Goal: Task Accomplishment & Management: Complete application form

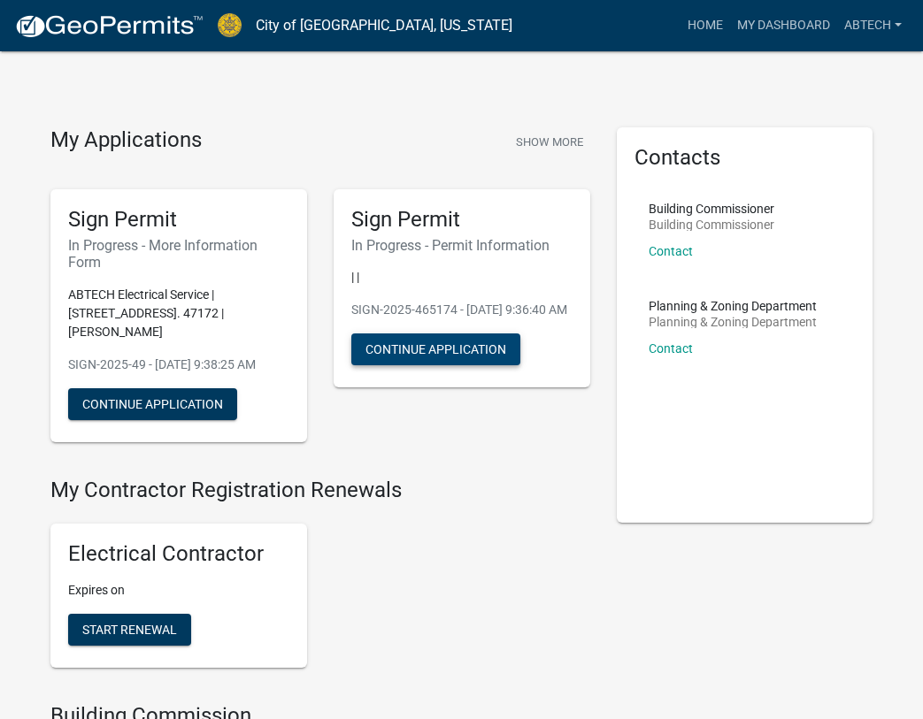
click at [442, 365] on button "Continue Application" at bounding box center [435, 350] width 169 height 32
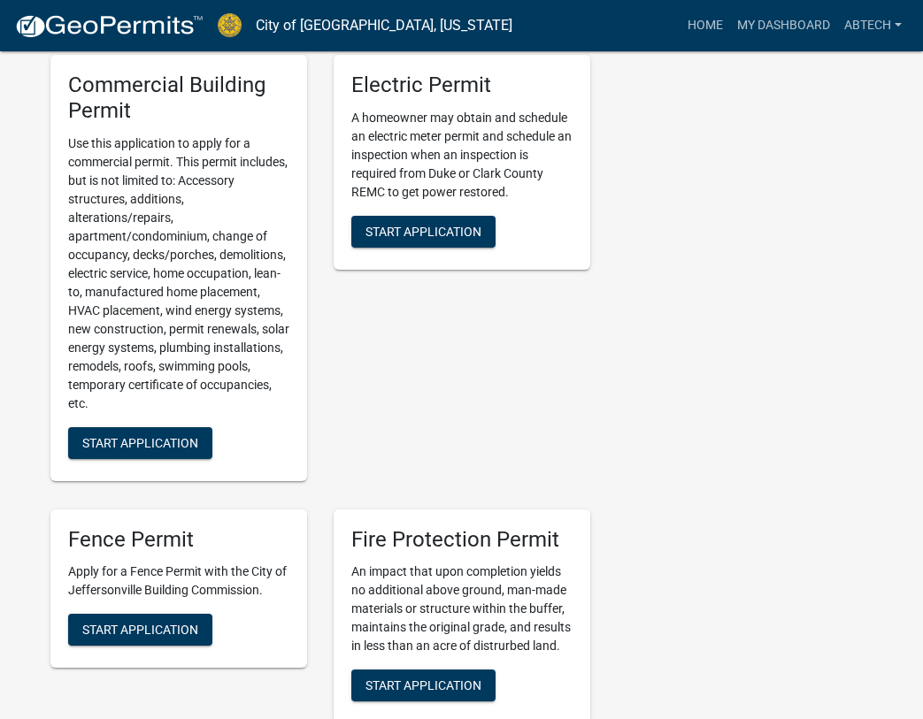
scroll to position [177, 0]
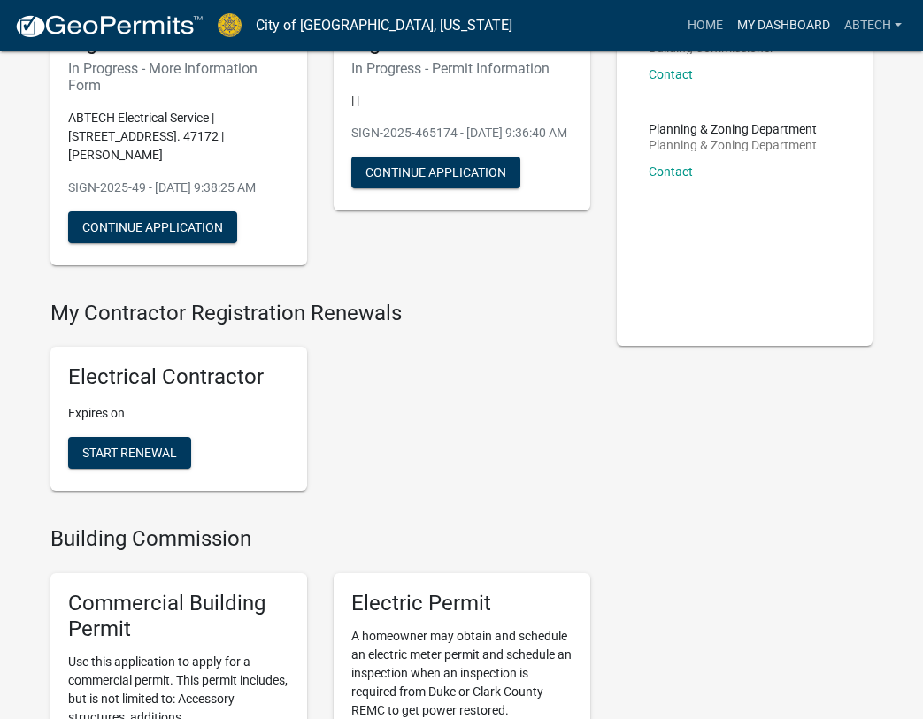
click at [793, 26] on link "My Dashboard" at bounding box center [783, 26] width 107 height 34
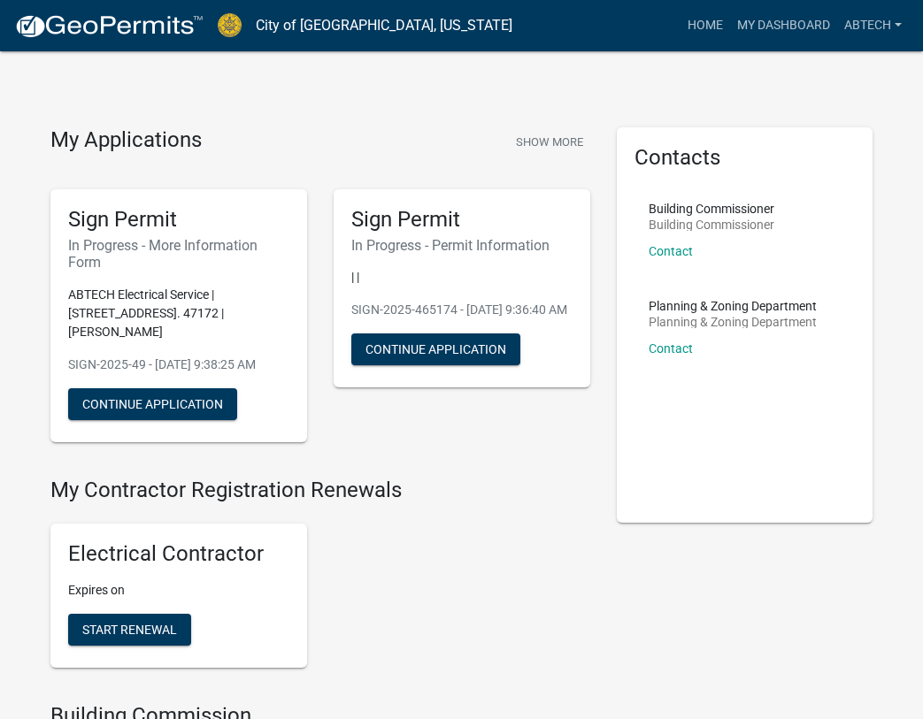
scroll to position [619, 0]
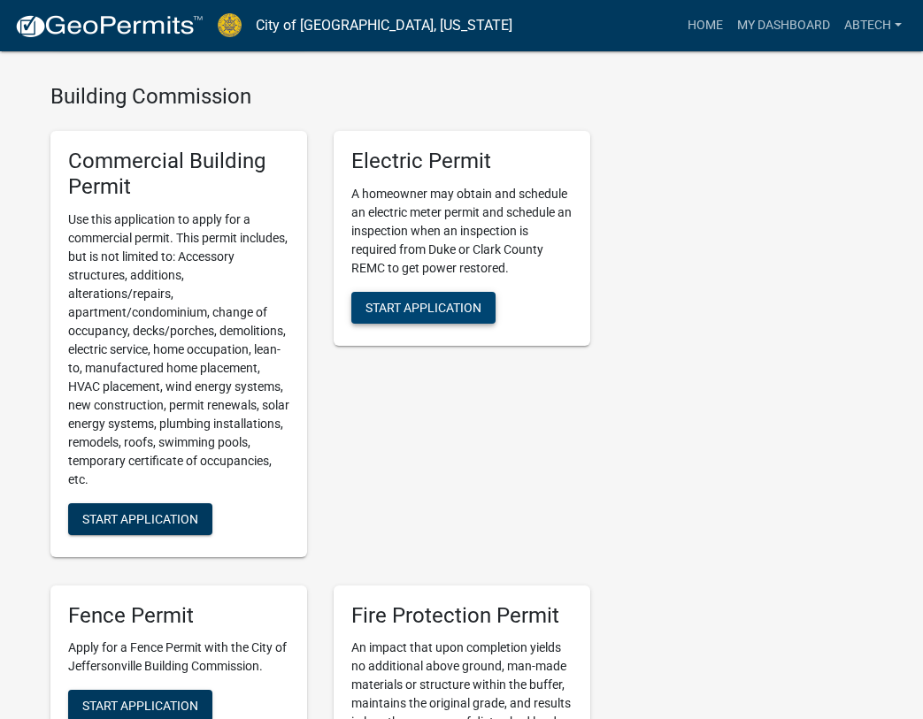
click at [406, 314] on span "Start Application" at bounding box center [423, 307] width 116 height 14
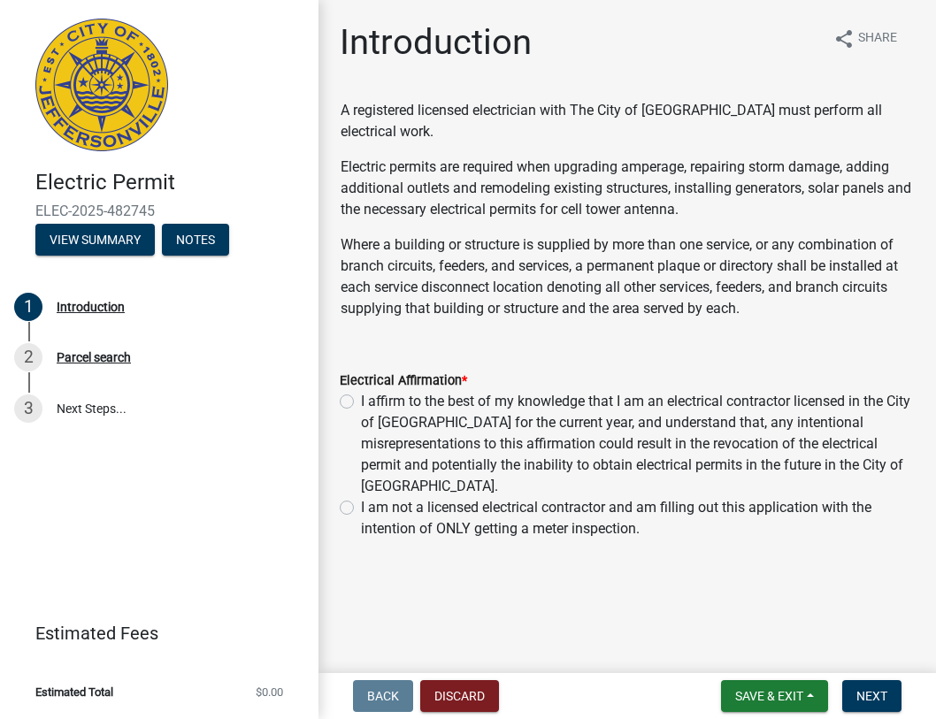
click at [361, 397] on label "I affirm to the best of my knowledge that I am an electrical contractor license…" at bounding box center [638, 444] width 554 height 106
click at [361, 397] on input "I affirm to the best of my knowledge that I am an electrical contractor license…" at bounding box center [367, 397] width 12 height 12
radio input "true"
click at [869, 697] on span "Next" at bounding box center [872, 696] width 31 height 14
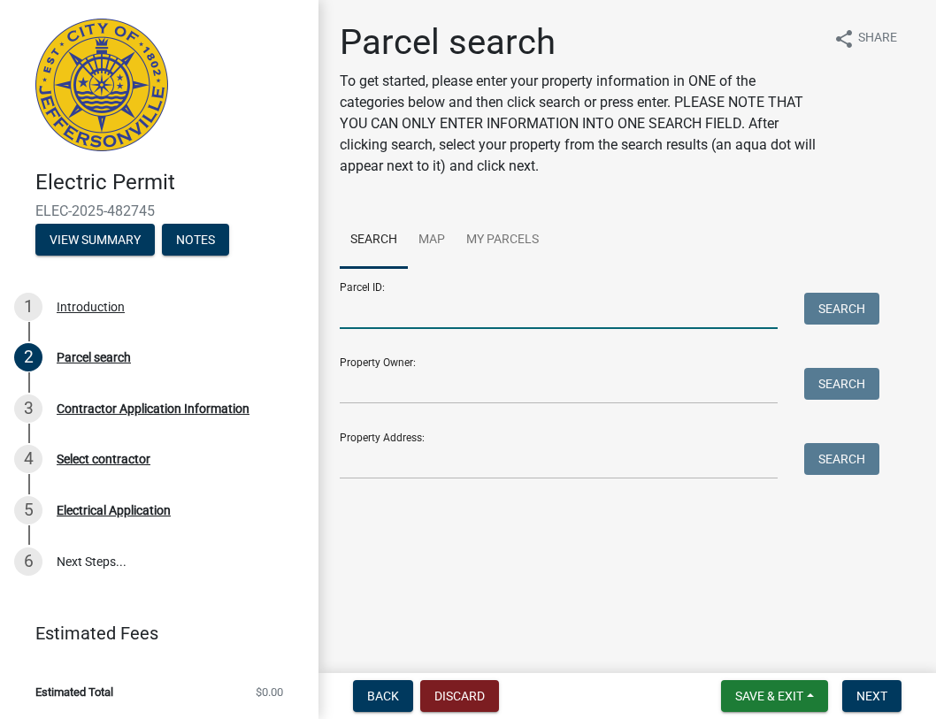
click at [529, 313] on input "Parcel ID:" at bounding box center [559, 311] width 438 height 36
click at [383, 460] on input "Property Address:" at bounding box center [559, 461] width 438 height 36
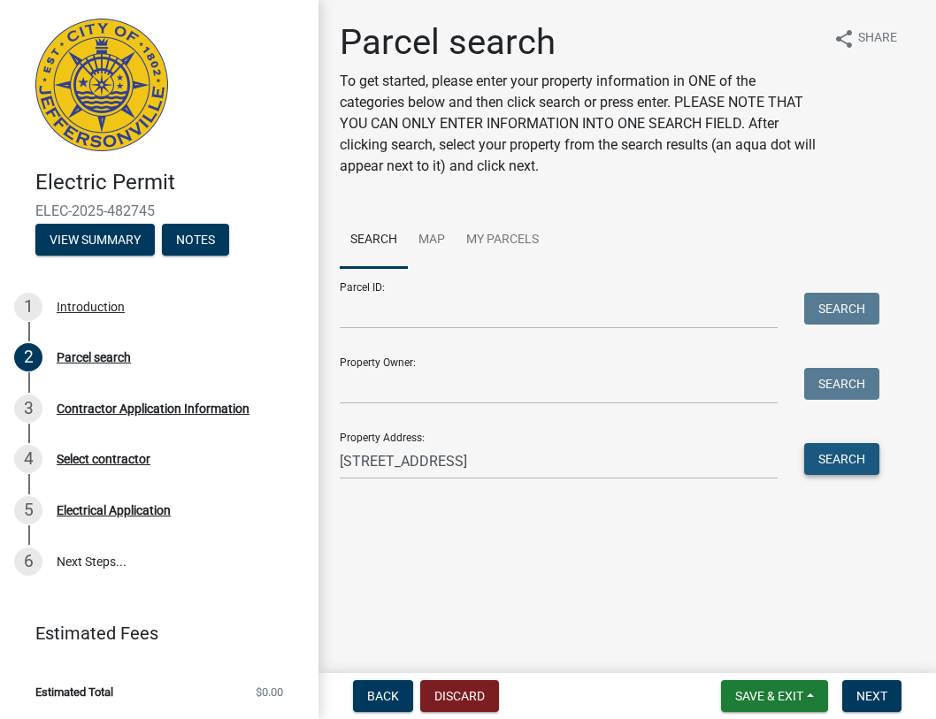
click at [849, 472] on button "Search" at bounding box center [841, 459] width 75 height 32
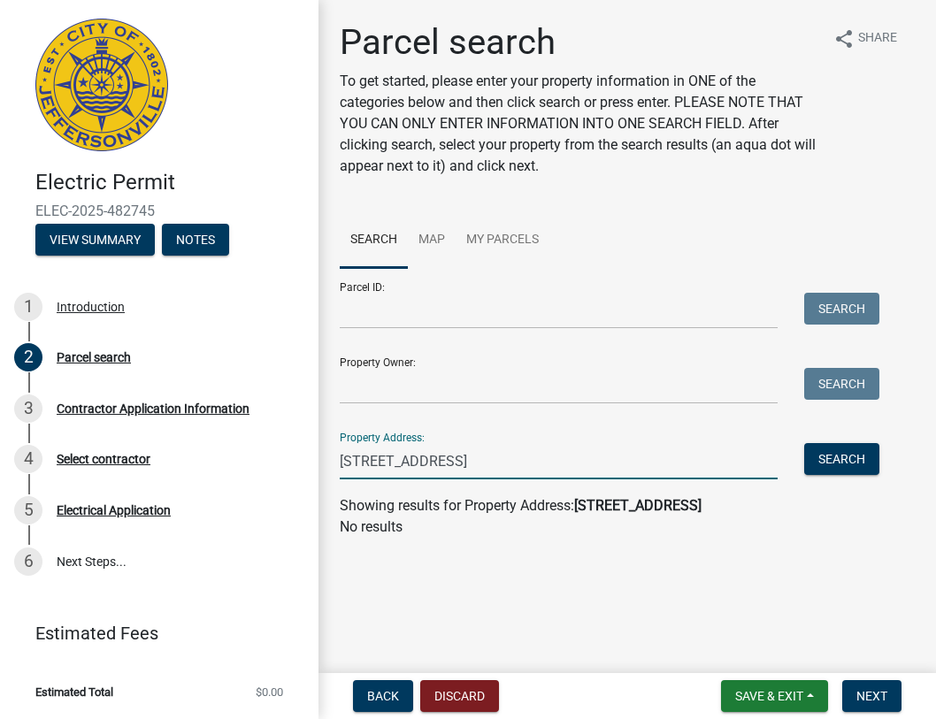
drag, startPoint x: 454, startPoint y: 459, endPoint x: 482, endPoint y: 472, distance: 30.9
click at [473, 465] on input "[STREET_ADDRESS]" at bounding box center [559, 461] width 438 height 36
click at [836, 466] on button "Search" at bounding box center [841, 459] width 75 height 32
click at [834, 484] on wm-search-parcel-data-activity-input "Search Map My Parcels Parcel ID: Search Property Owner: Search Property Address…" at bounding box center [627, 375] width 575 height 326
drag, startPoint x: 451, startPoint y: 467, endPoint x: 503, endPoint y: 462, distance: 51.6
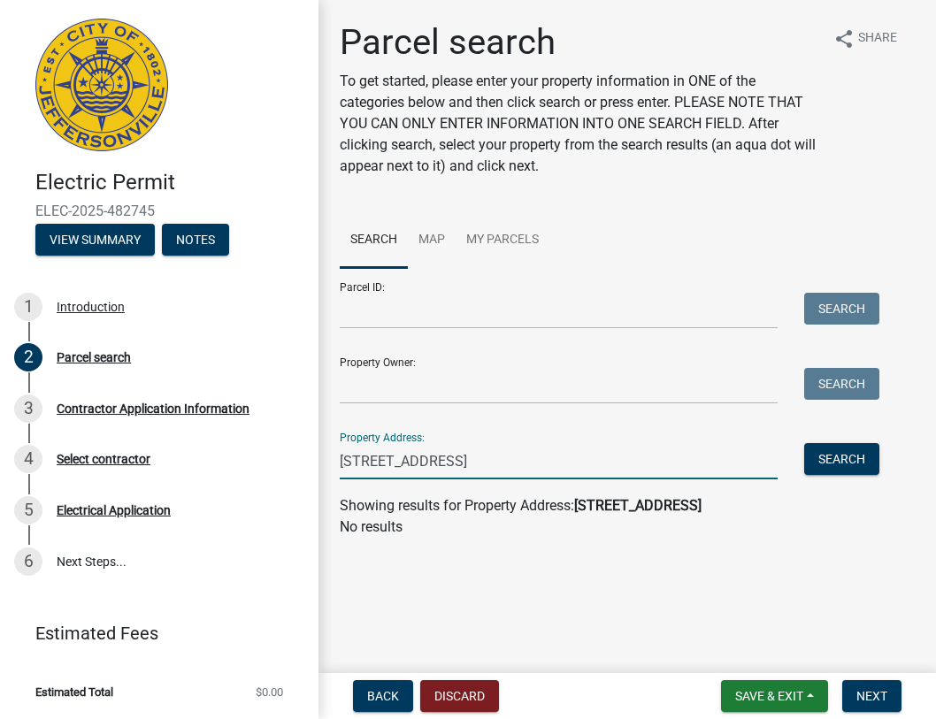
click at [503, 462] on input "[STREET_ADDRESS]" at bounding box center [559, 461] width 438 height 36
drag, startPoint x: 405, startPoint y: 468, endPoint x: 434, endPoint y: 474, distance: 29.0
click at [434, 474] on input "[STREET_ADDRESS]" at bounding box center [559, 461] width 438 height 36
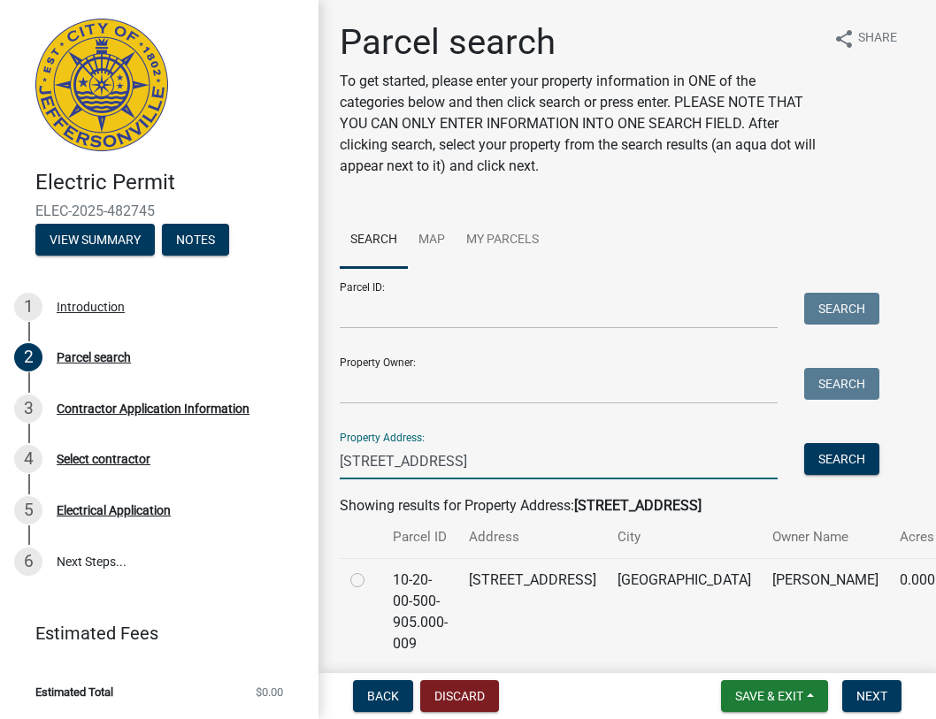
scroll to position [67, 0]
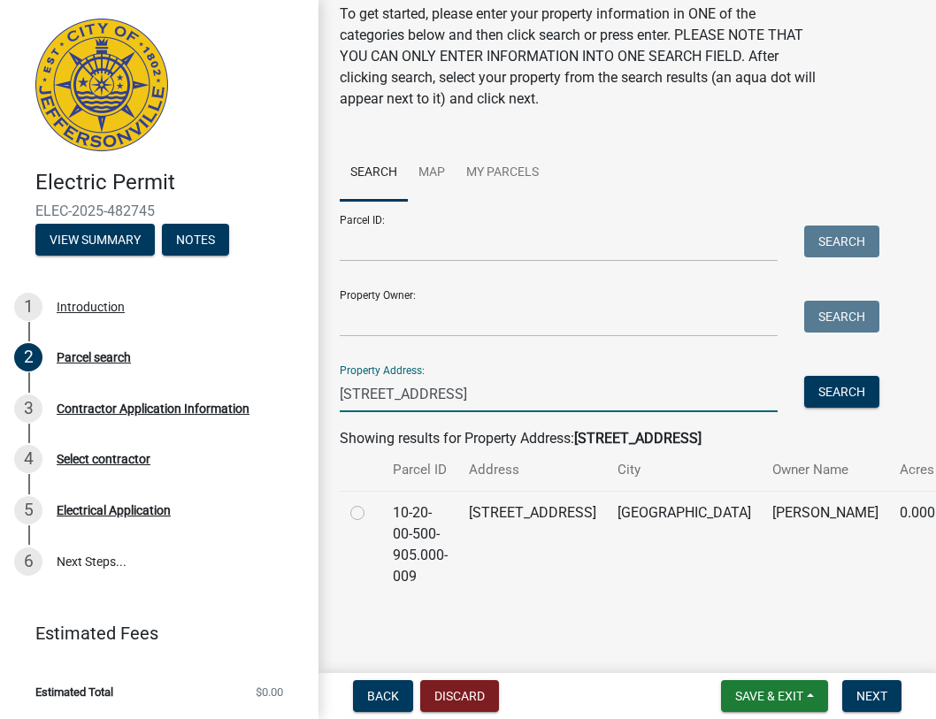
type input "[STREET_ADDRESS]"
click at [368, 524] on div at bounding box center [360, 513] width 21 height 21
click at [350, 534] on td at bounding box center [361, 544] width 42 height 107
click at [372, 503] on label at bounding box center [372, 503] width 0 height 0
click at [372, 514] on input "radio" at bounding box center [378, 509] width 12 height 12
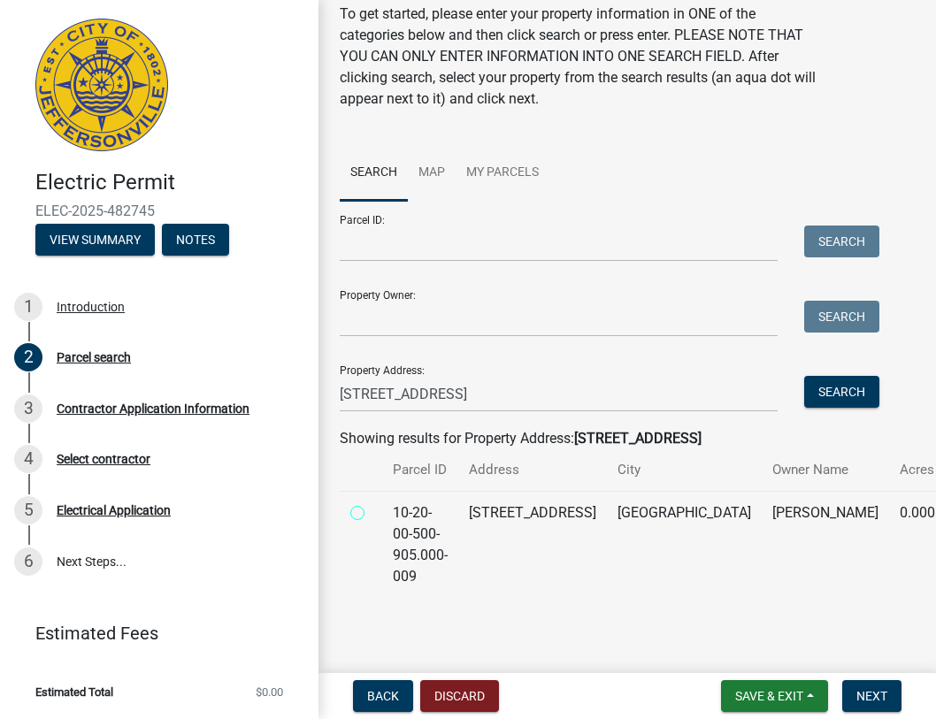
radio input "true"
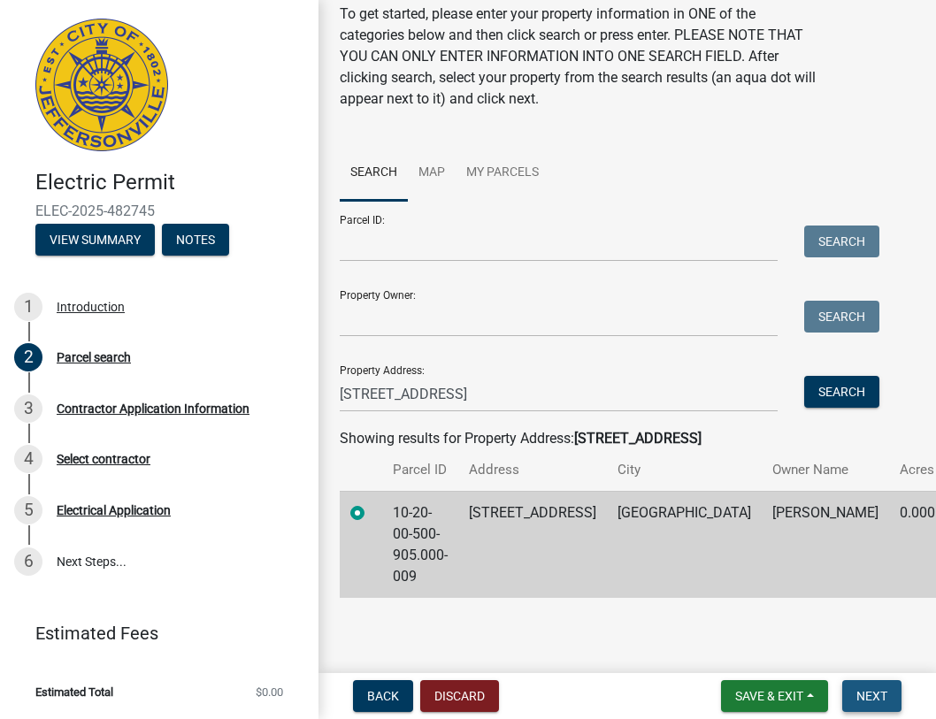
click at [863, 699] on span "Next" at bounding box center [872, 696] width 31 height 14
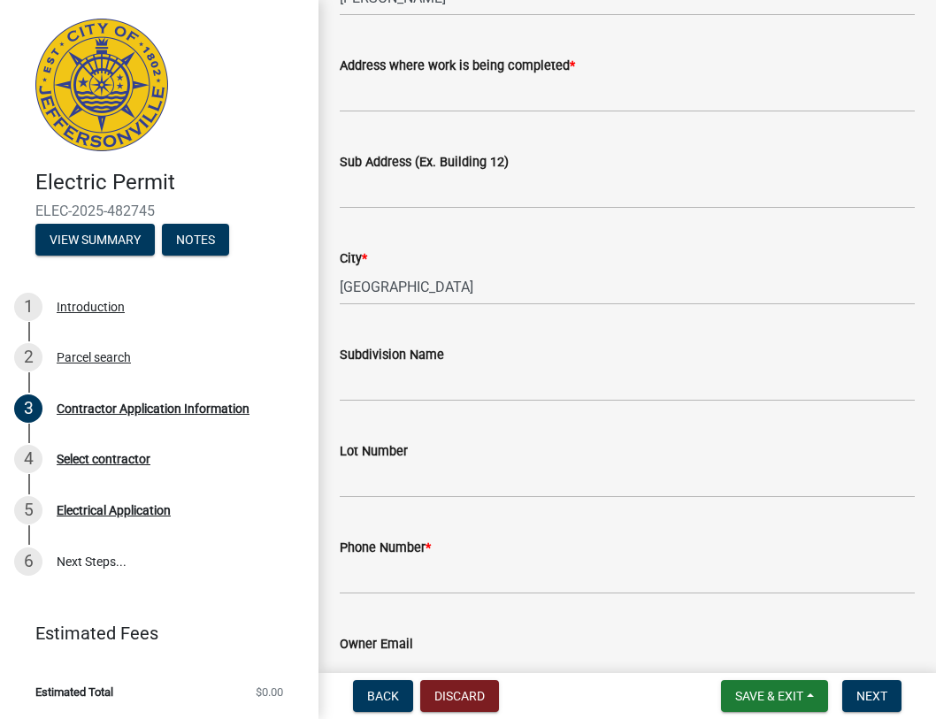
scroll to position [88, 0]
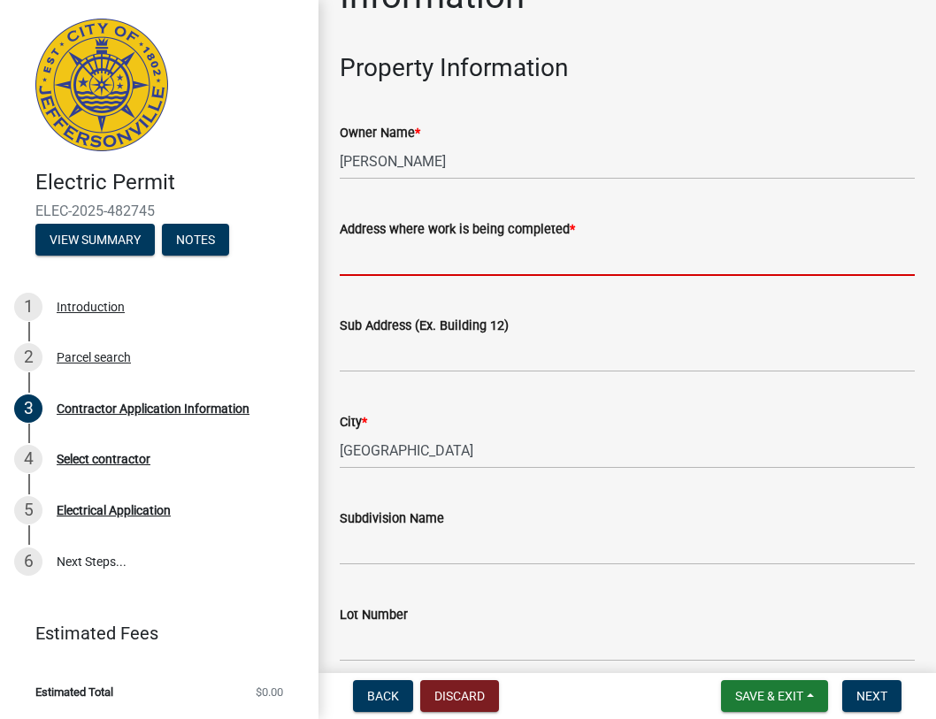
click at [434, 275] on input "Address where work is being completed *" at bounding box center [627, 258] width 575 height 36
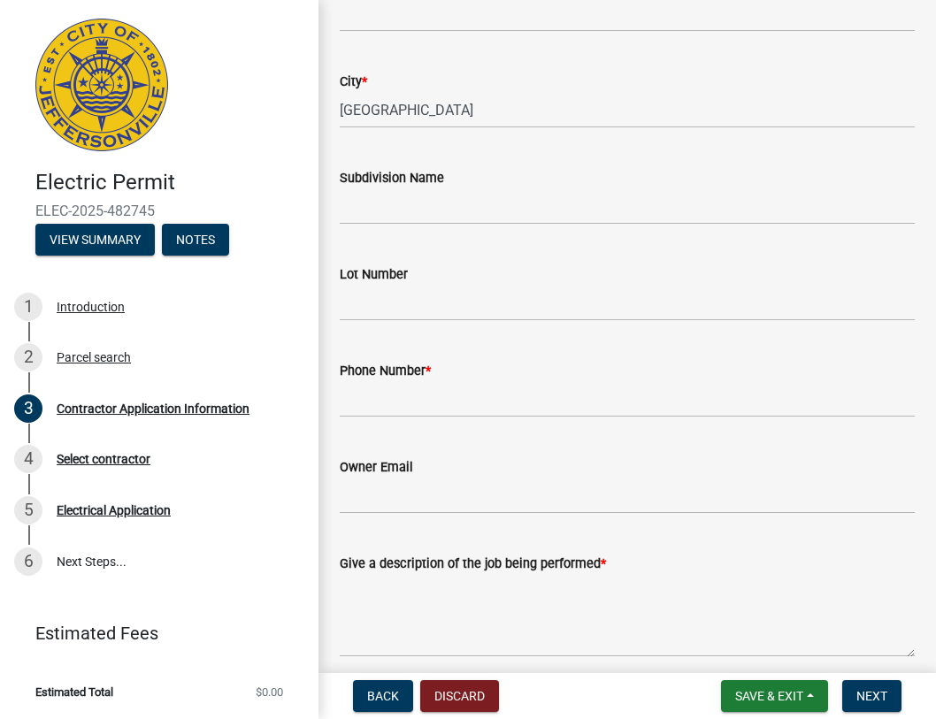
scroll to position [442, 0]
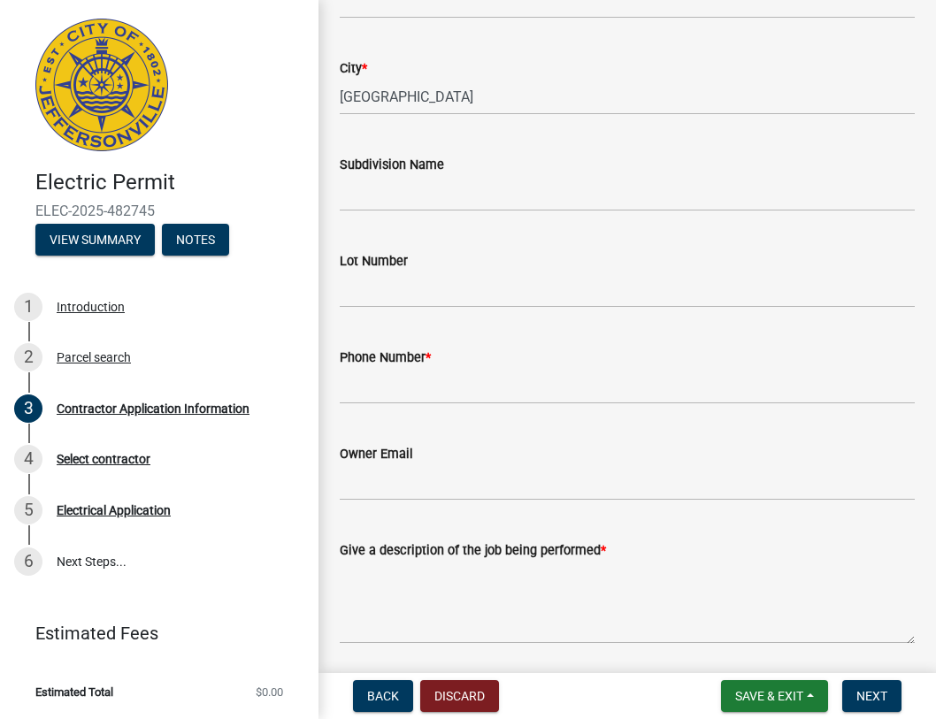
type input "[STREET_ADDRESS]"
click at [397, 373] on input "Phone Number *" at bounding box center [627, 386] width 575 height 36
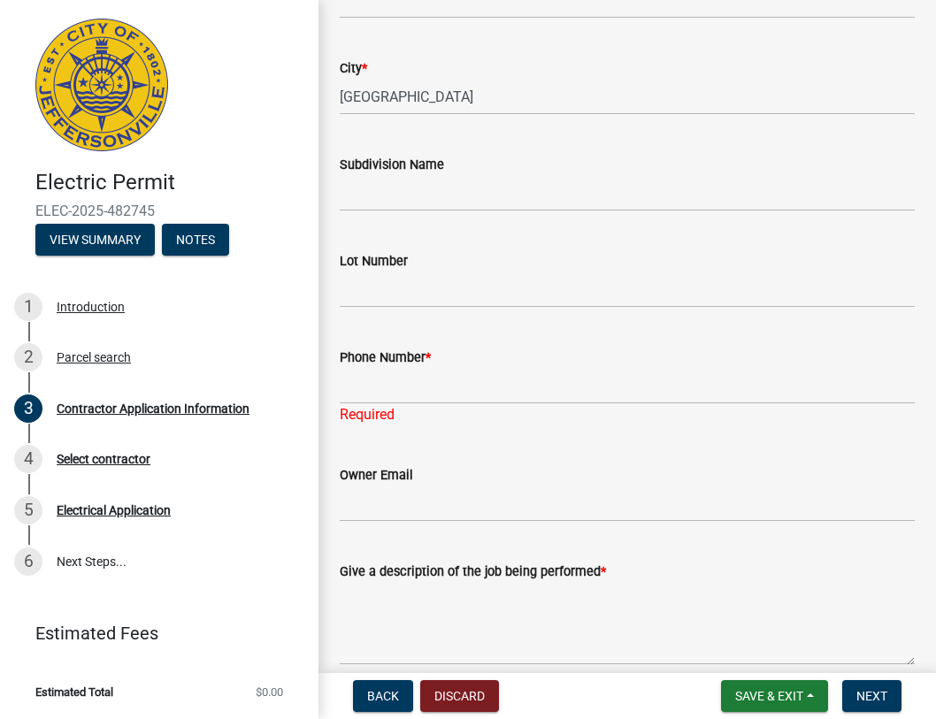
click at [538, 355] on div "Phone Number *" at bounding box center [627, 357] width 575 height 21
click at [391, 381] on input "Phone Number *" at bounding box center [627, 386] width 575 height 36
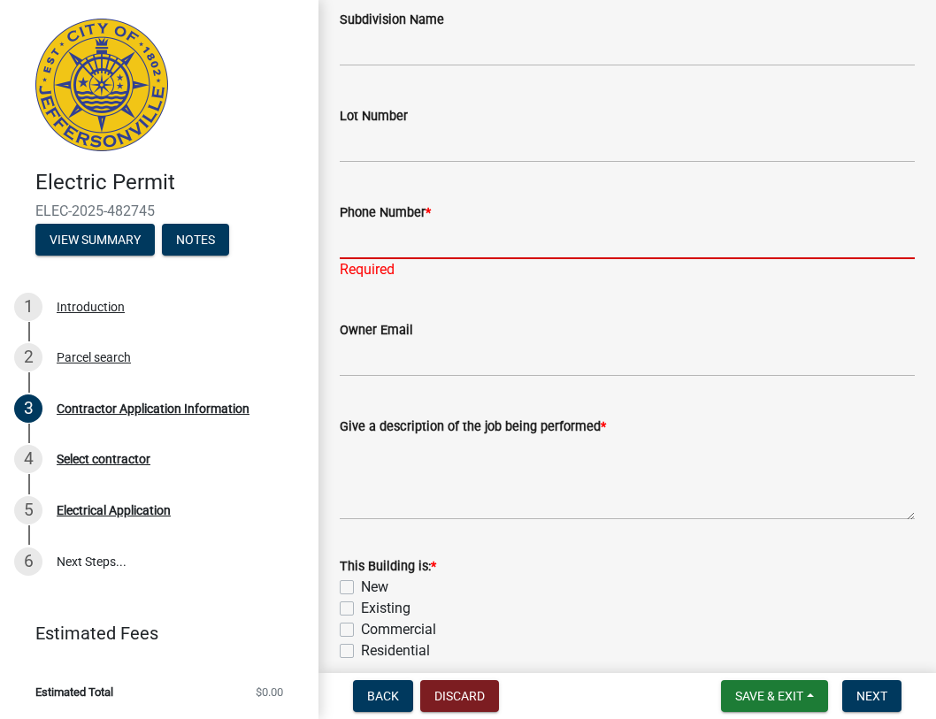
scroll to position [619, 0]
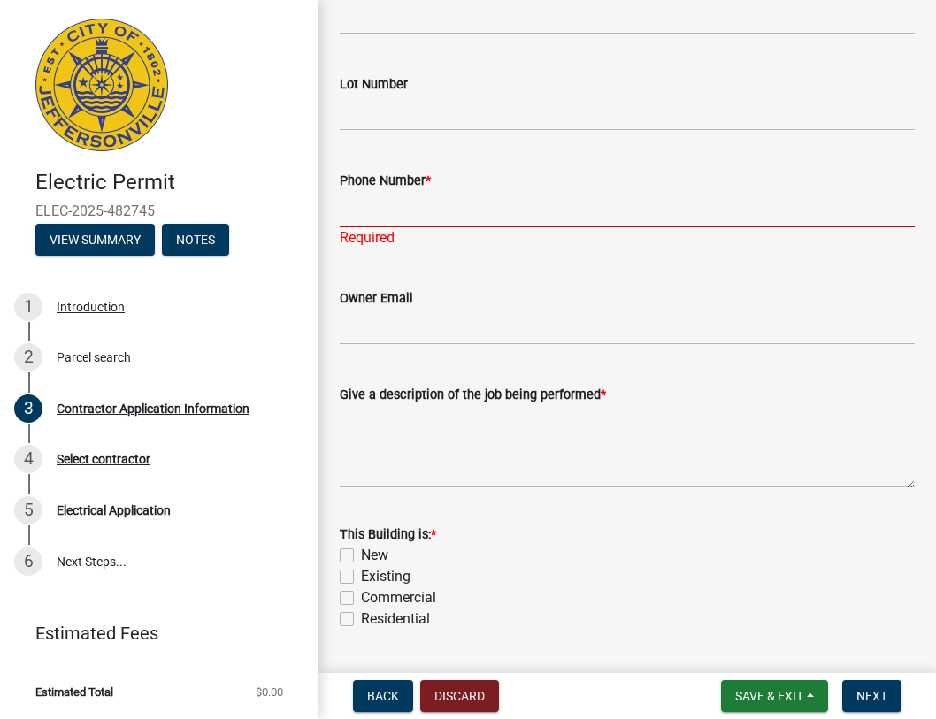
click at [399, 219] on input "Phone Number *" at bounding box center [627, 209] width 575 height 36
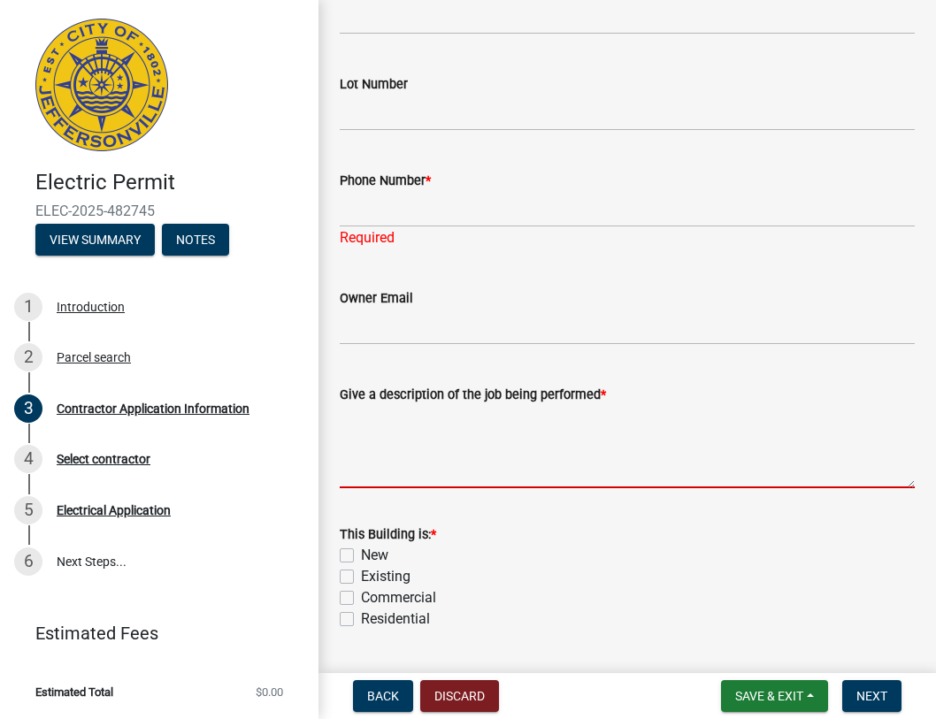
click at [427, 470] on textarea "Give a description of the job being performed *" at bounding box center [627, 446] width 575 height 83
type textarea "Riser rebuild"
click at [361, 570] on label "Existing" at bounding box center [386, 576] width 50 height 21
click at [361, 570] on input "Existing" at bounding box center [367, 572] width 12 height 12
checkbox input "true"
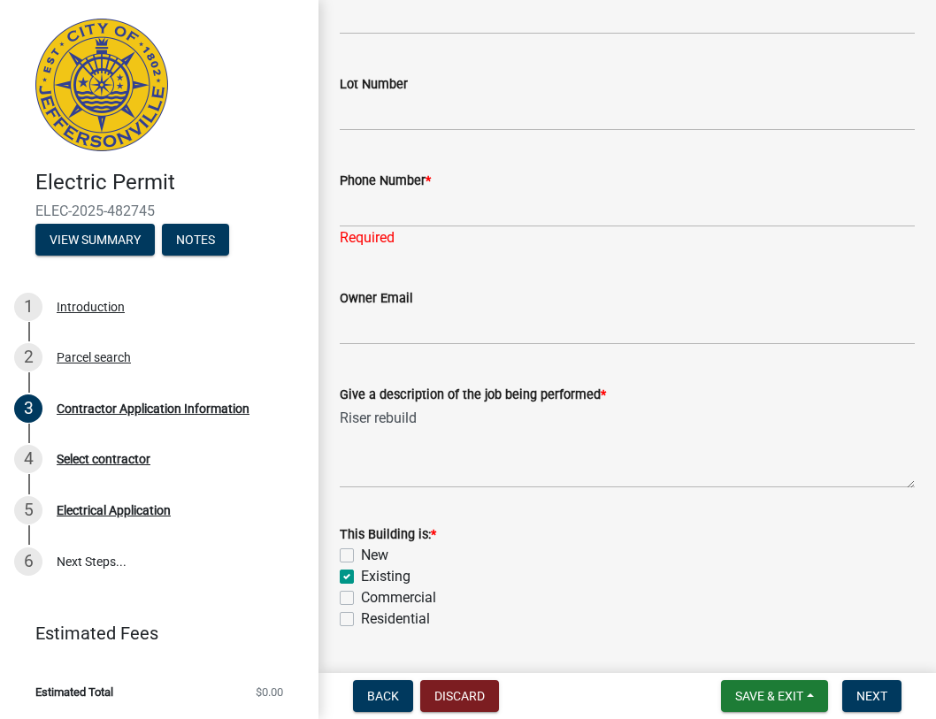
checkbox input "false"
checkbox input "true"
checkbox input "false"
click at [361, 617] on label "Residential" at bounding box center [395, 619] width 69 height 21
click at [361, 617] on input "Residential" at bounding box center [367, 615] width 12 height 12
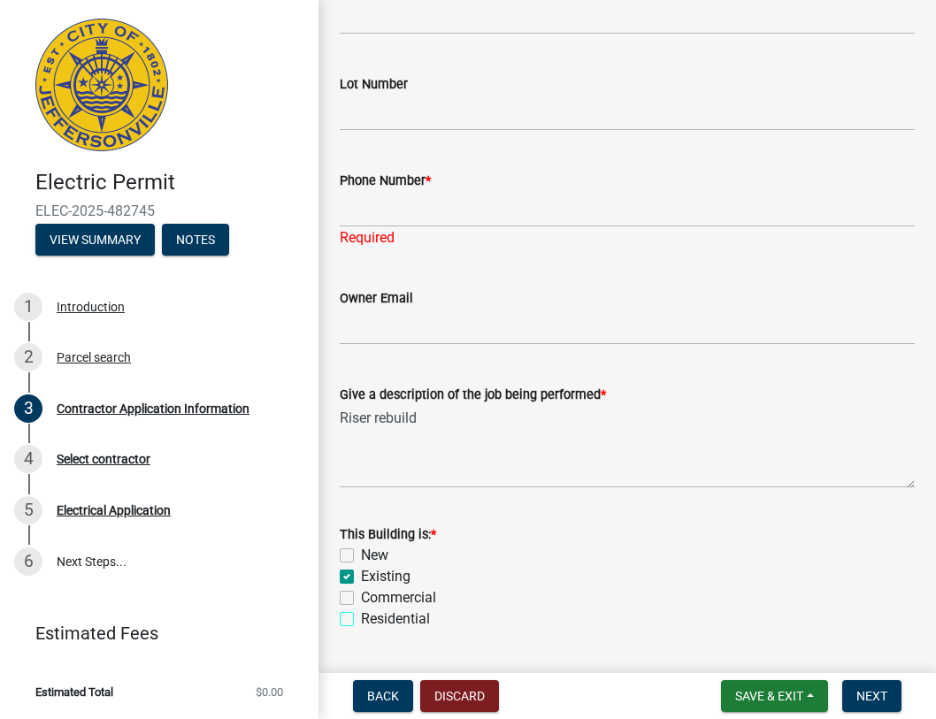
checkbox input "true"
checkbox input "false"
checkbox input "true"
checkbox input "false"
checkbox input "true"
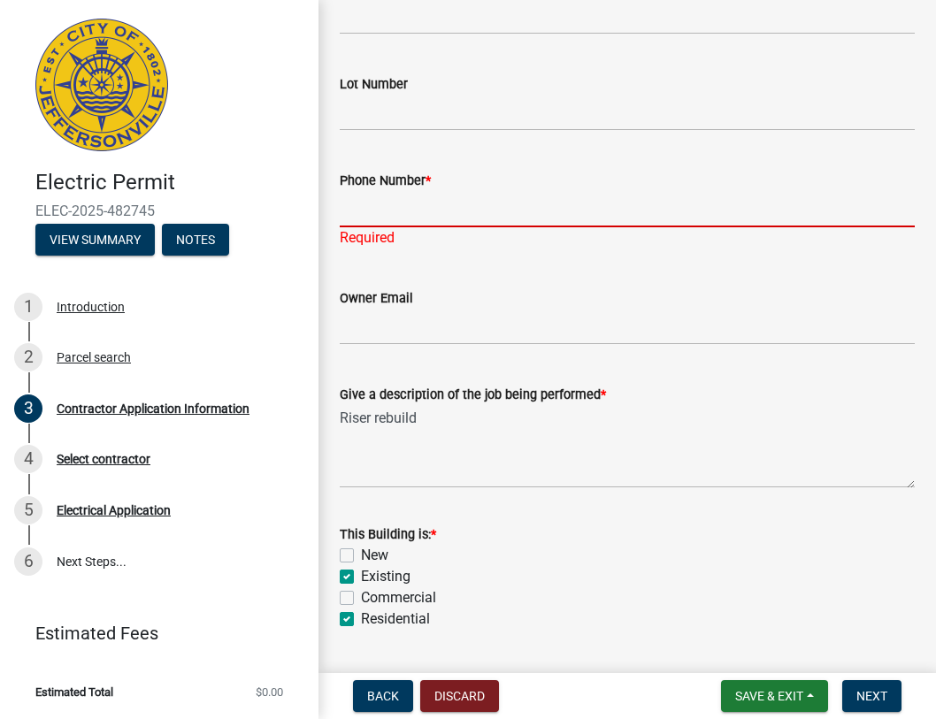
click at [391, 220] on input "Phone Number *" at bounding box center [627, 209] width 575 height 36
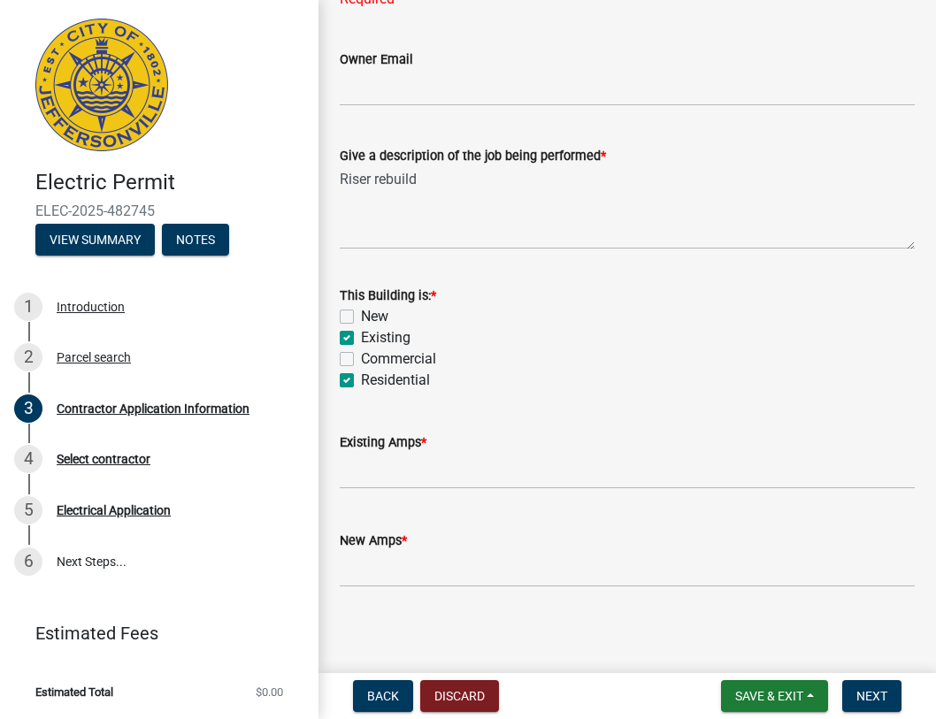
scroll to position [865, 0]
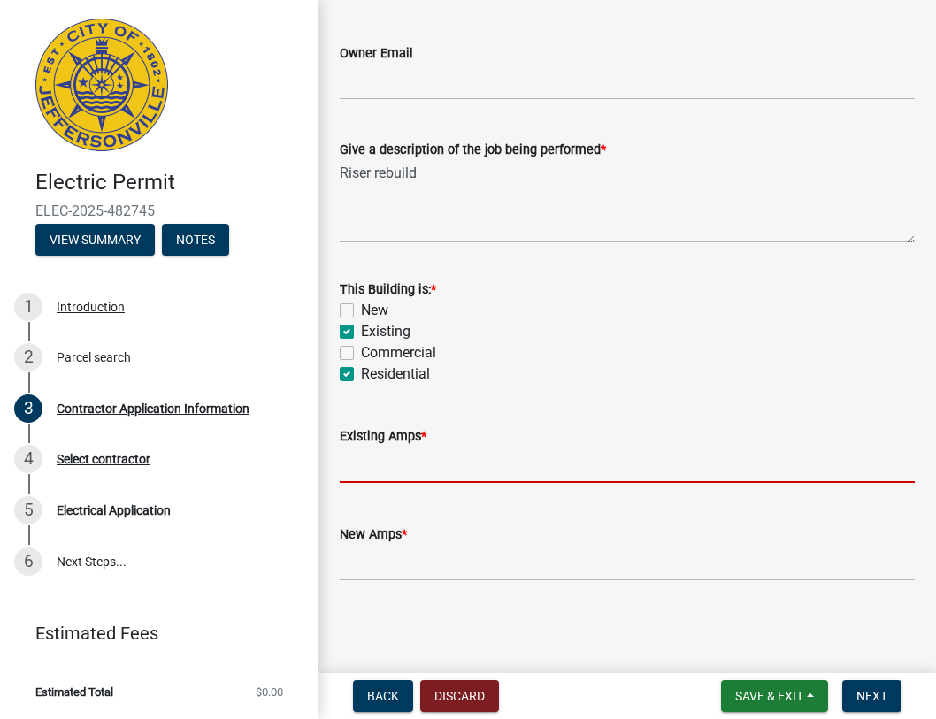
click at [411, 460] on input "text" at bounding box center [627, 465] width 575 height 36
type input "100"
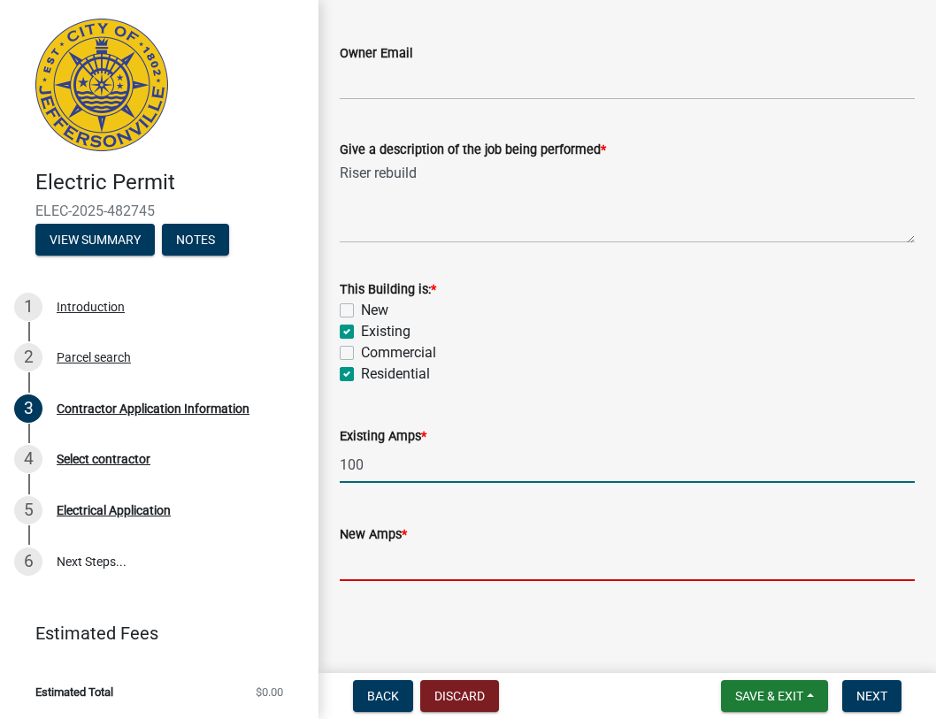
click at [387, 575] on input "text" at bounding box center [627, 563] width 575 height 36
type input "100"
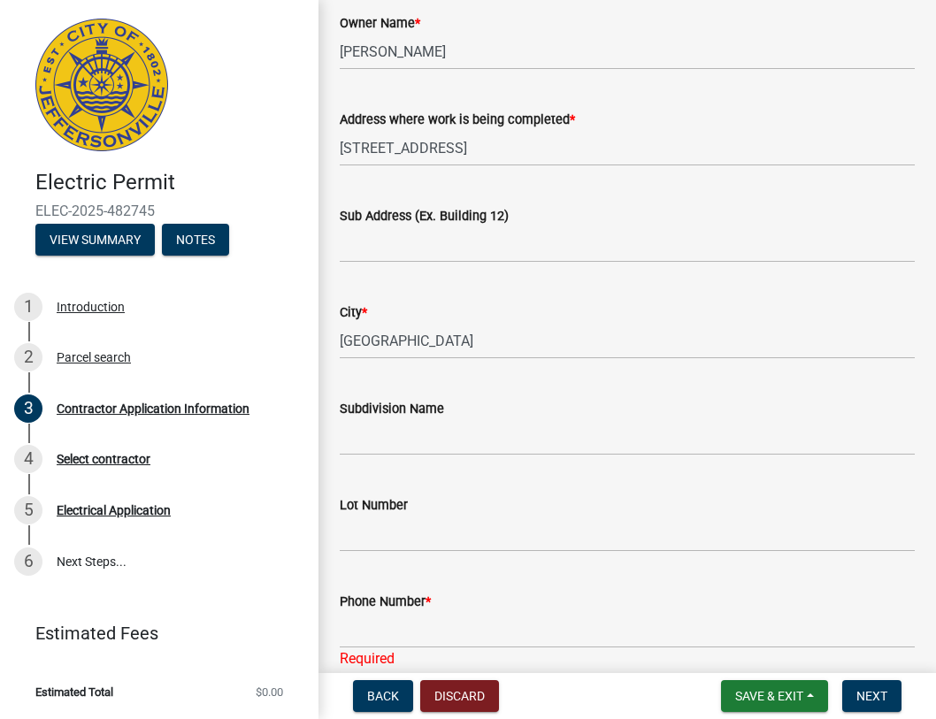
scroll to position [511, 0]
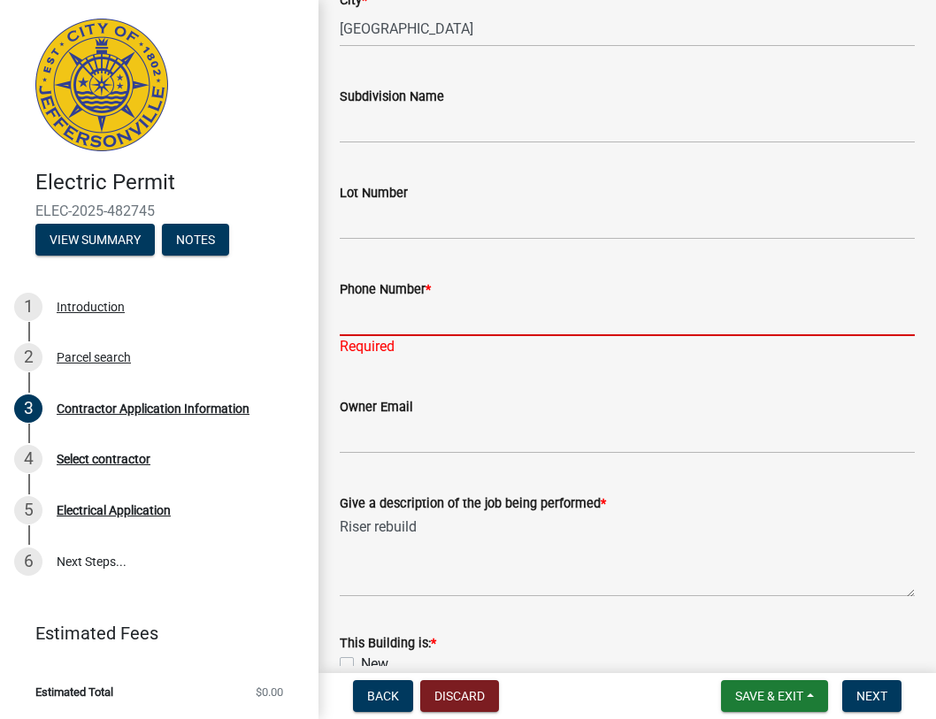
click at [437, 320] on input "Phone Number *" at bounding box center [627, 318] width 575 height 36
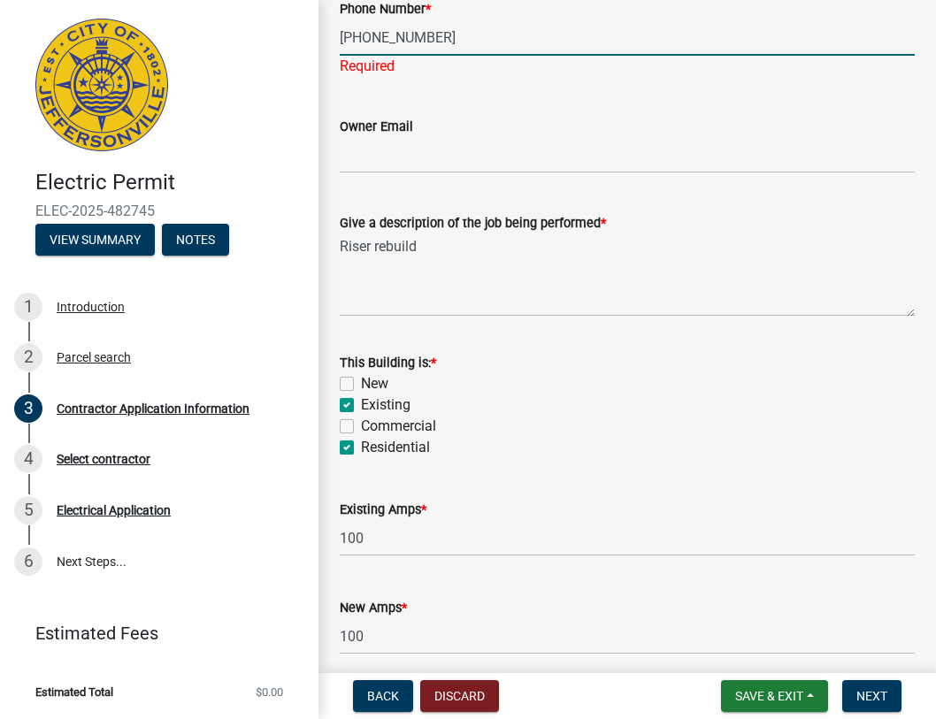
scroll to position [865, 0]
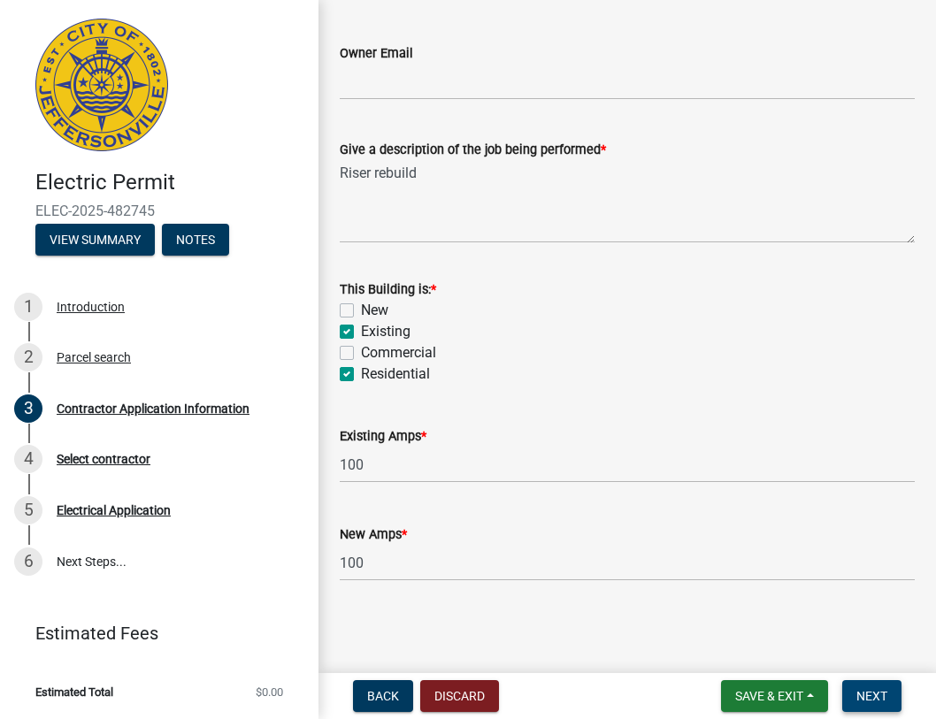
type input "[PHONE_NUMBER]"
click at [869, 696] on span "Next" at bounding box center [872, 696] width 31 height 14
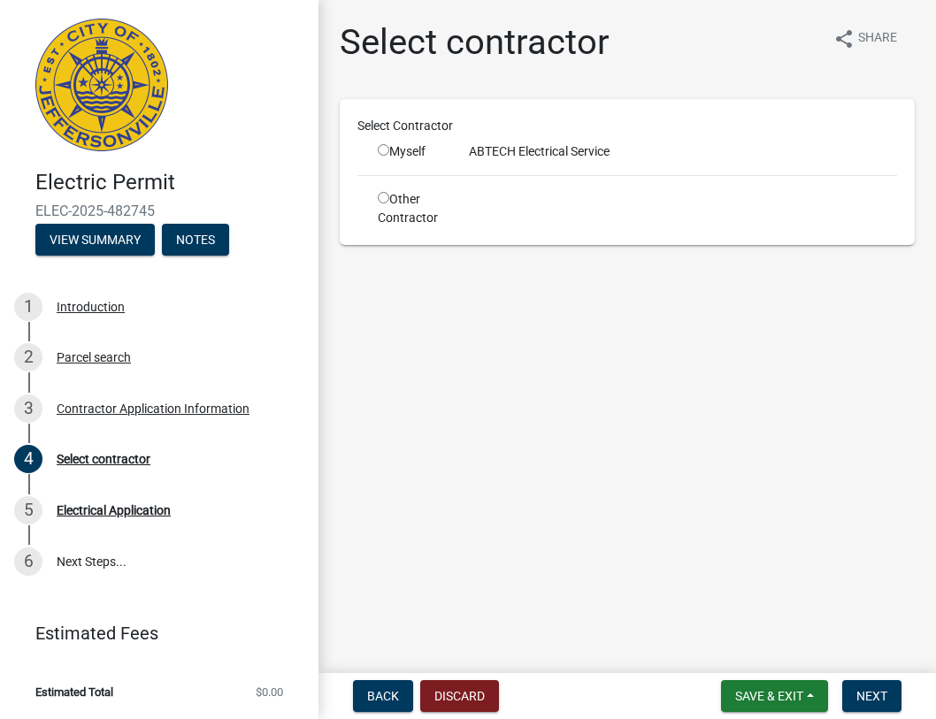
click at [386, 198] on input "radio" at bounding box center [384, 198] width 12 height 12
radio input "true"
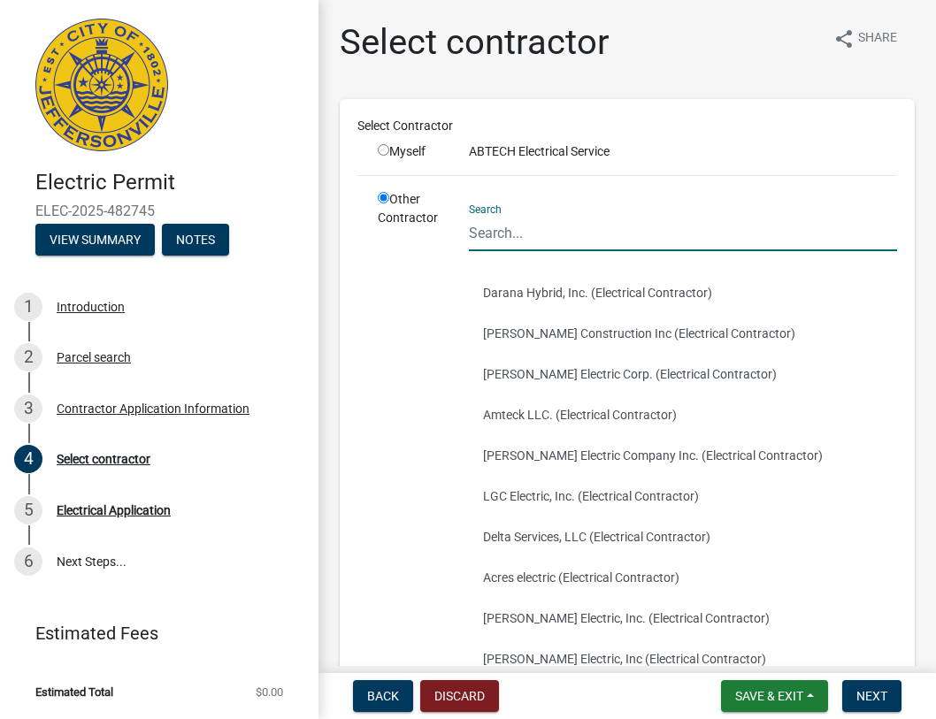
click at [510, 227] on input "Search" at bounding box center [683, 233] width 428 height 36
click at [411, 146] on div "Myself" at bounding box center [410, 151] width 65 height 19
click at [395, 152] on div "Myself" at bounding box center [410, 151] width 65 height 19
click at [384, 153] on input "radio" at bounding box center [384, 150] width 12 height 12
radio input "true"
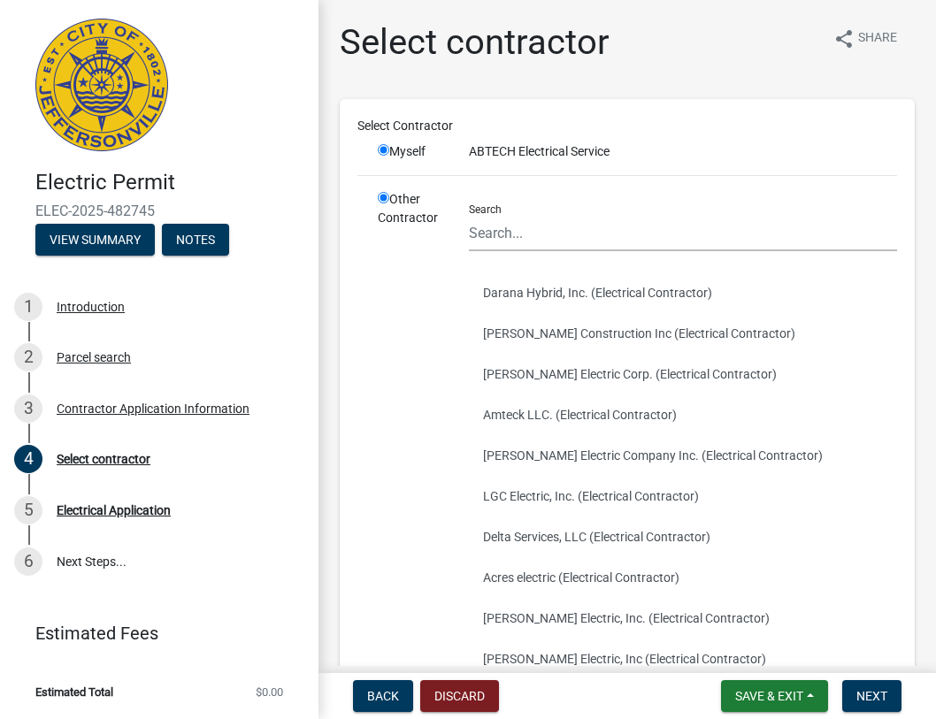
radio input "false"
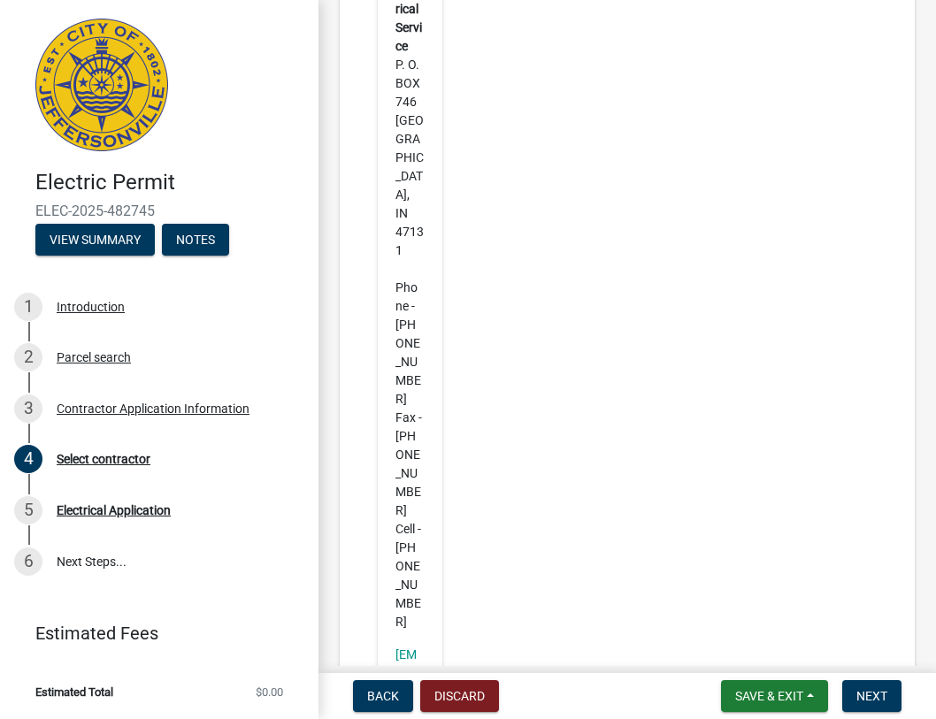
scroll to position [525, 0]
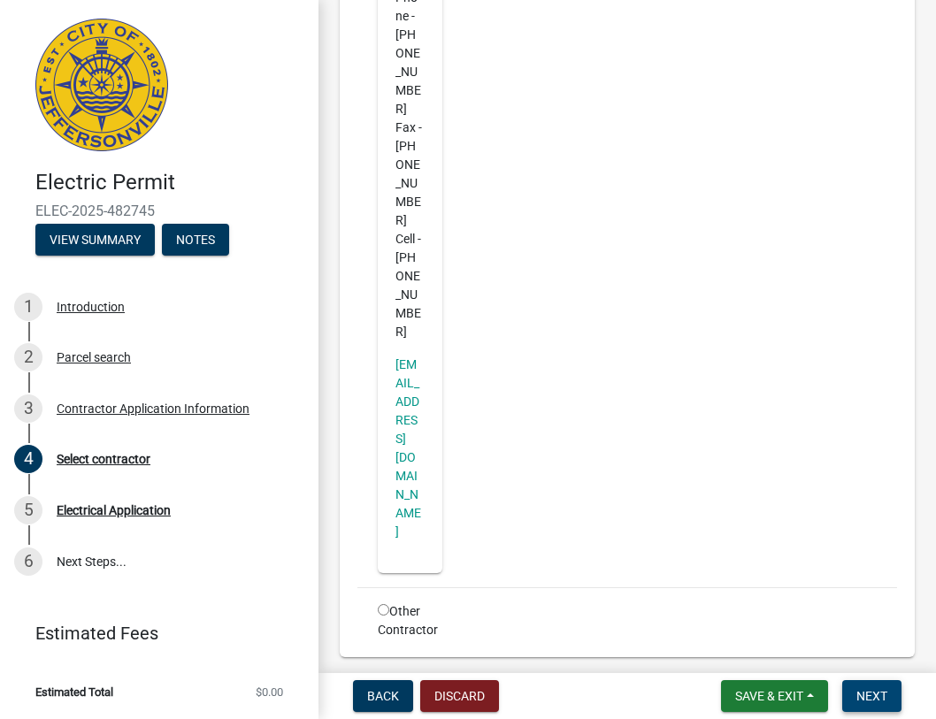
click at [860, 704] on span "Next" at bounding box center [872, 696] width 31 height 14
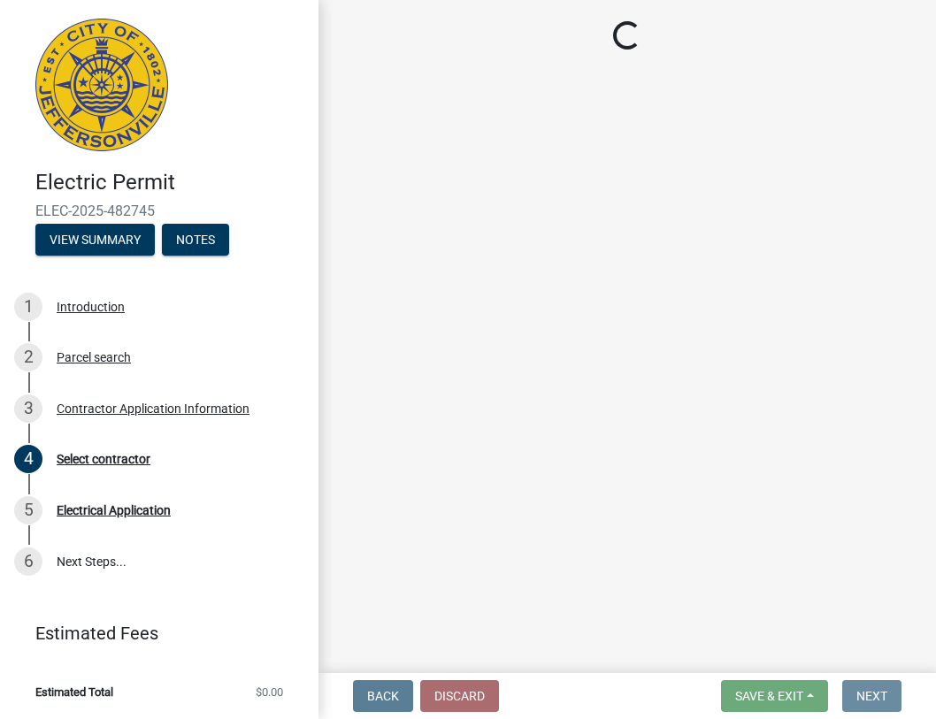
scroll to position [0, 0]
